Goal: Information Seeking & Learning: Check status

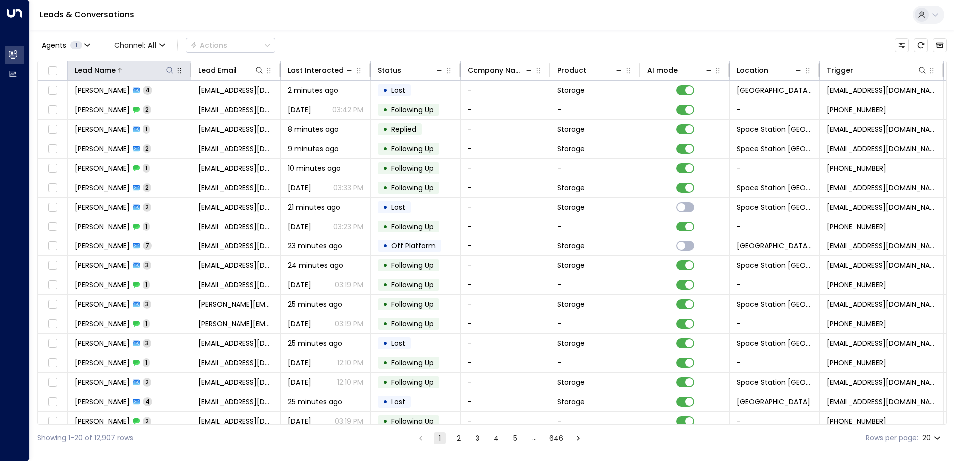
click at [170, 68] on icon at bounding box center [170, 70] width 8 height 8
type input "*******"
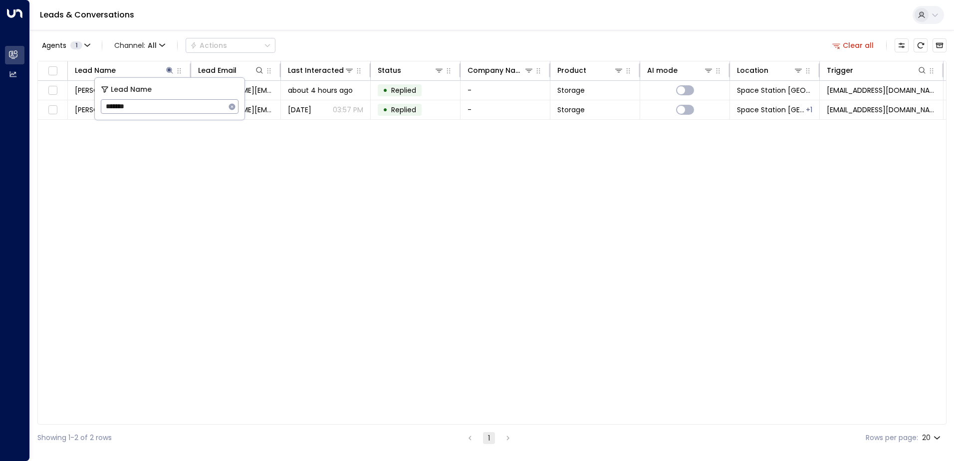
click at [386, 46] on div "Agents 1 Channel: All Actions Clear all" at bounding box center [491, 45] width 909 height 21
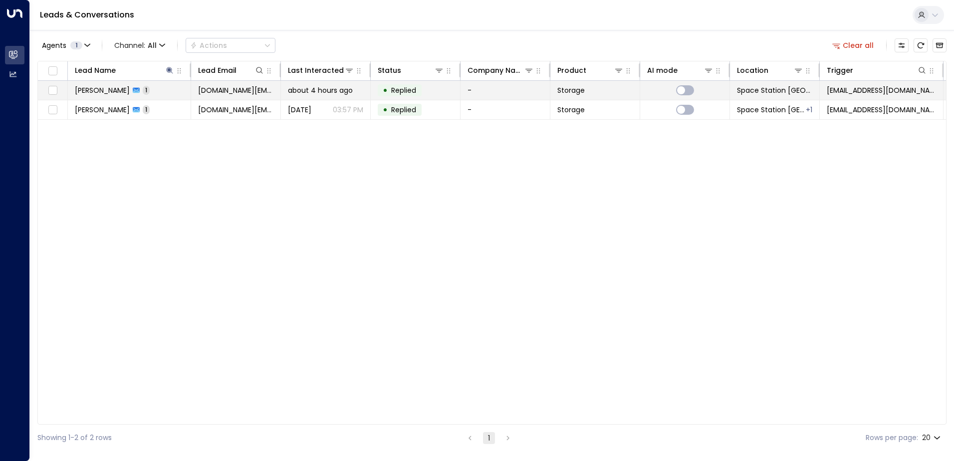
click at [357, 91] on div "about 4 hours ago" at bounding box center [325, 90] width 75 height 10
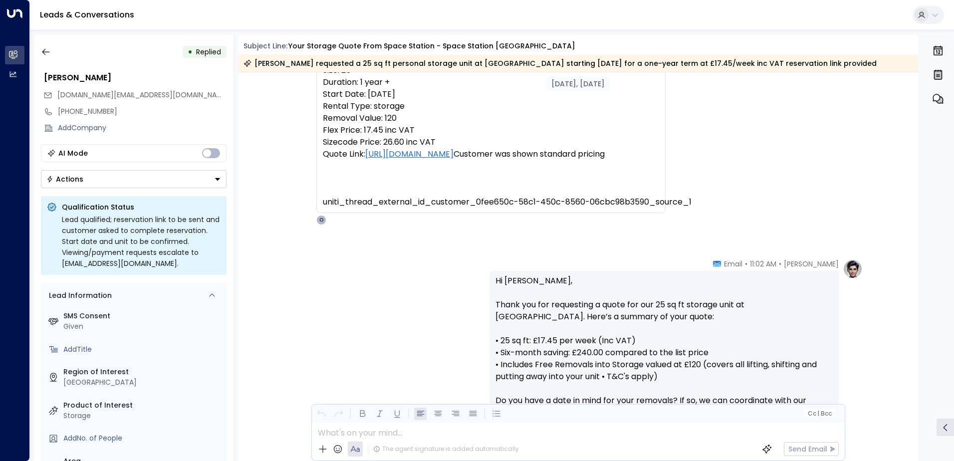
scroll to position [27, 0]
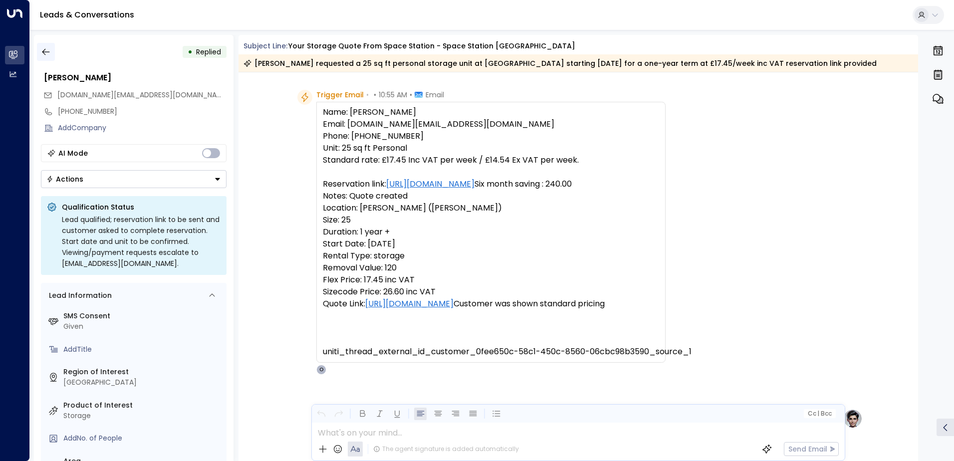
click at [44, 50] on icon "button" at bounding box center [46, 52] width 10 height 10
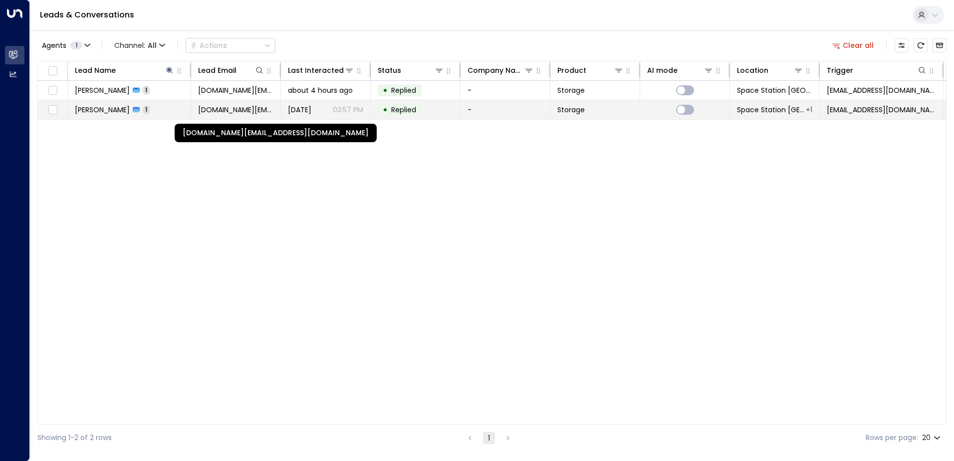
click at [246, 107] on span "[DOMAIN_NAME][EMAIL_ADDRESS][DOMAIN_NAME]" at bounding box center [235, 110] width 75 height 10
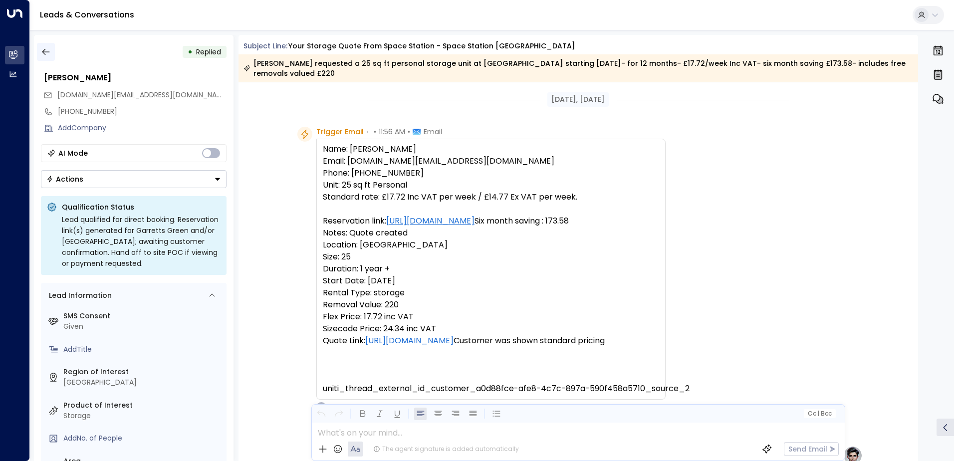
click at [47, 50] on icon "button" at bounding box center [46, 52] width 10 height 10
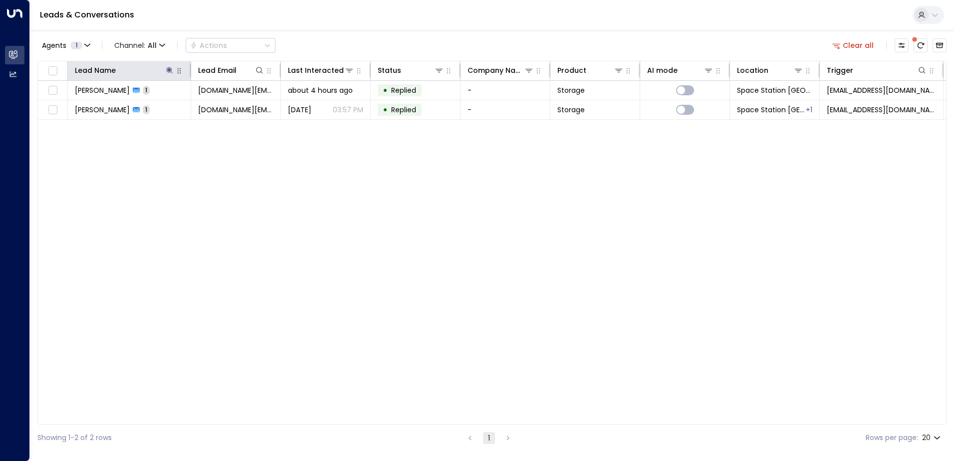
click at [177, 70] on icon "button" at bounding box center [179, 71] width 8 height 8
click at [169, 73] on icon at bounding box center [170, 70] width 8 height 8
type input "*"
type input "*******"
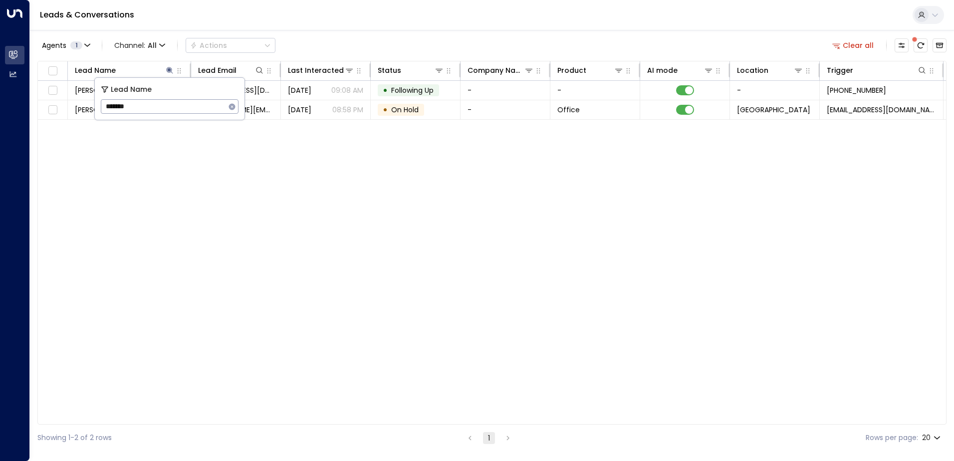
click at [369, 40] on div "Agents 1 Channel: All Actions Clear all" at bounding box center [491, 45] width 909 height 21
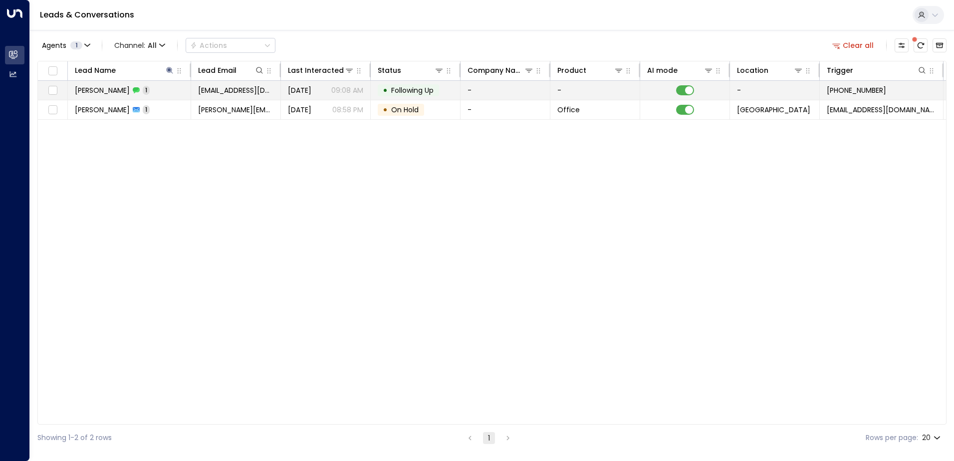
click at [348, 91] on p "09:08 AM" at bounding box center [347, 90] width 32 height 10
